Goal: Task Accomplishment & Management: Manage account settings

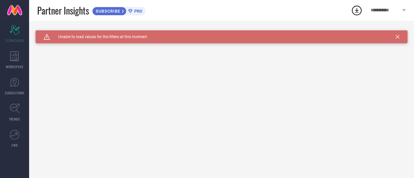
click at [403, 9] on icon at bounding box center [404, 10] width 4 height 3
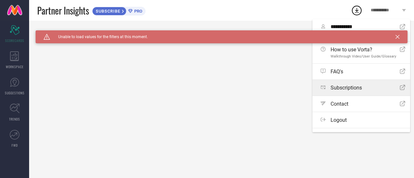
click at [345, 88] on span "Subscriptions" at bounding box center [346, 88] width 31 height 6
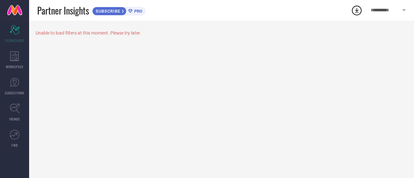
click at [253, 72] on div "Unable to load filters at this moment. Please try later." at bounding box center [221, 100] width 385 height 158
click at [19, 64] on div "WORKSPACE" at bounding box center [14, 60] width 29 height 26
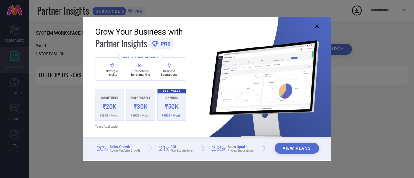
type input "1 STOP FASHION"
type input "All"
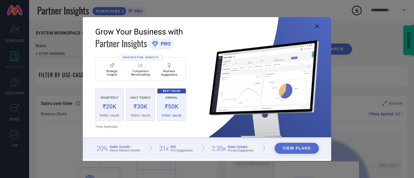
click at [318, 27] on icon at bounding box center [317, 26] width 4 height 4
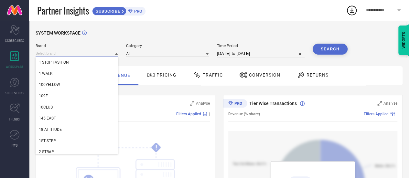
click at [115, 52] on input at bounding box center [77, 53] width 83 height 7
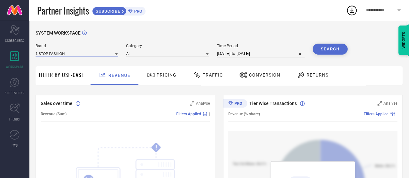
click at [115, 52] on input at bounding box center [77, 53] width 83 height 7
type input "covetus"
